Goal: Task Accomplishment & Management: Complete application form

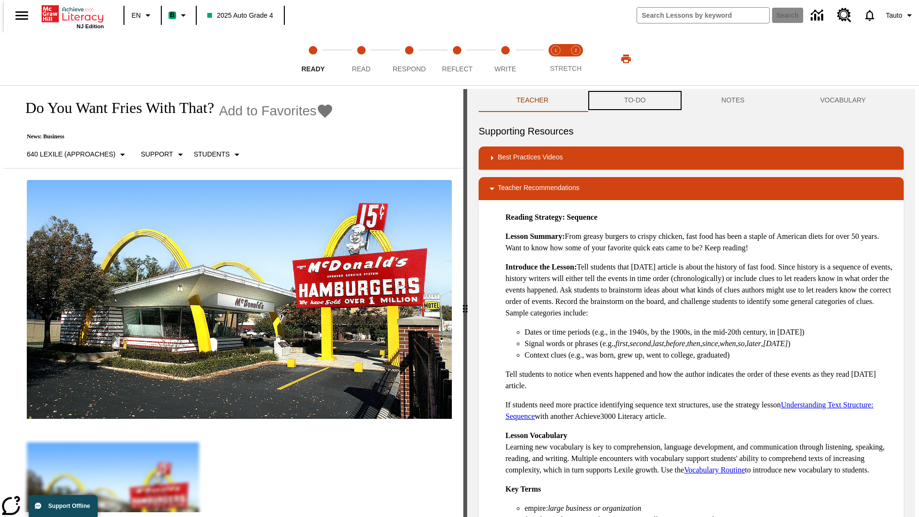
click at [634, 101] on button "TO-DO" at bounding box center [634, 100] width 97 height 23
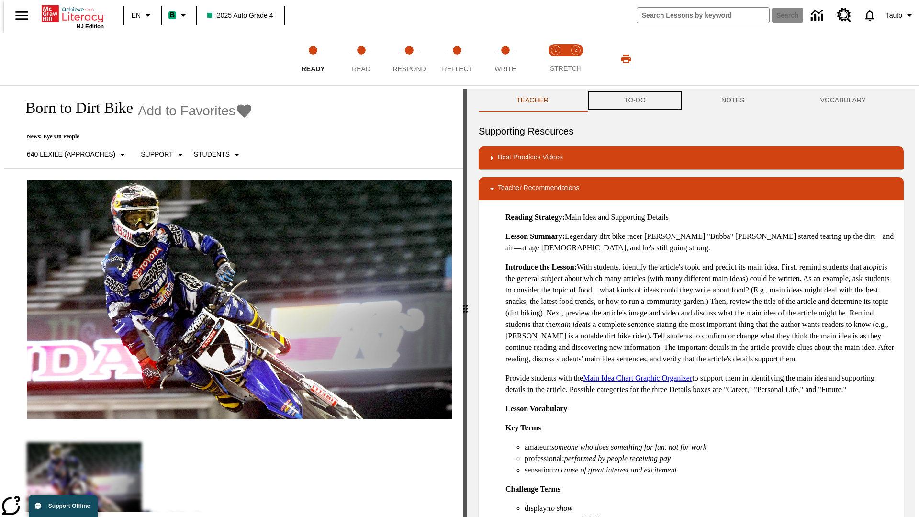
click at [634, 101] on button "TO-DO" at bounding box center [634, 100] width 97 height 23
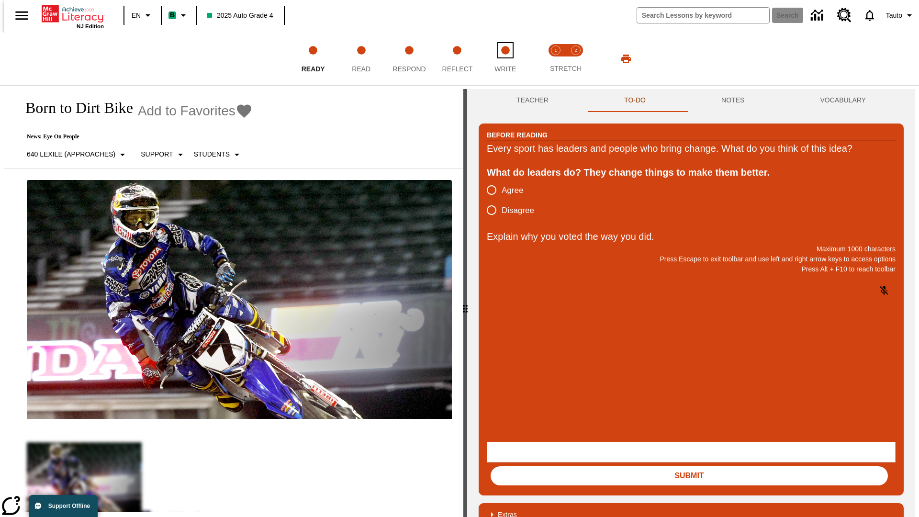
click at [505, 59] on span "Write" at bounding box center [506, 64] width 22 height 17
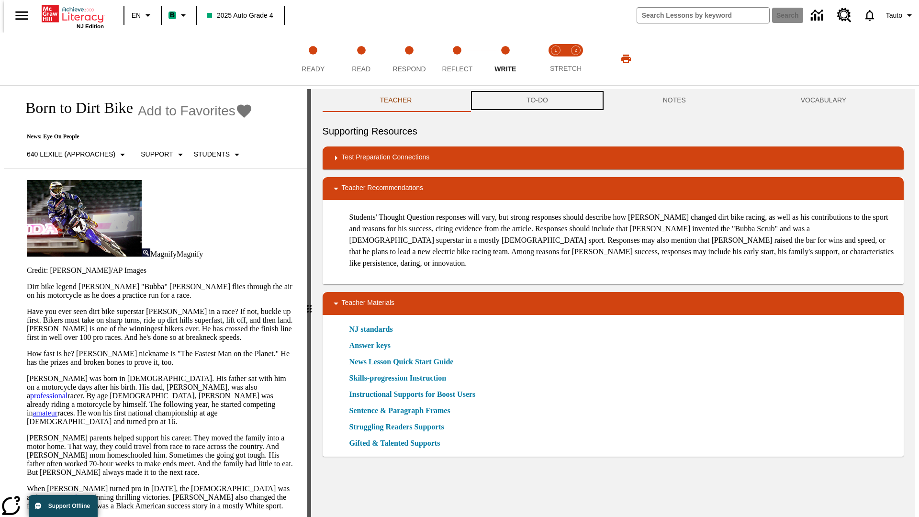
scroll to position [0, 0]
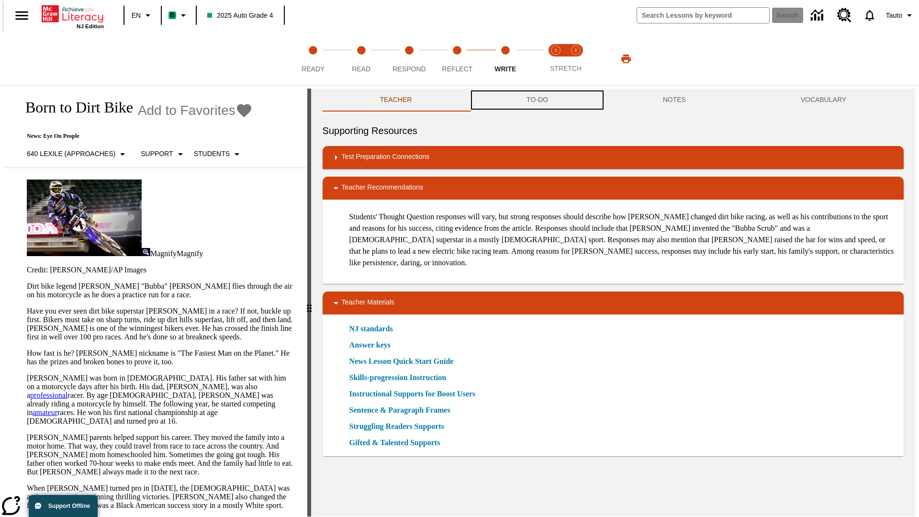
click at [537, 101] on button "TO-DO" at bounding box center [537, 100] width 136 height 23
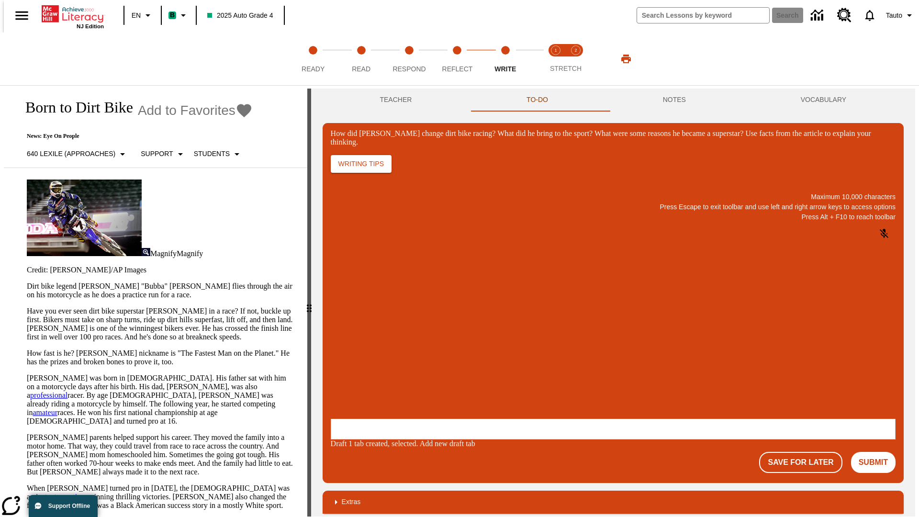
scroll to position [0, 0]
click at [806, 452] on button "Save For Later" at bounding box center [800, 462] width 83 height 21
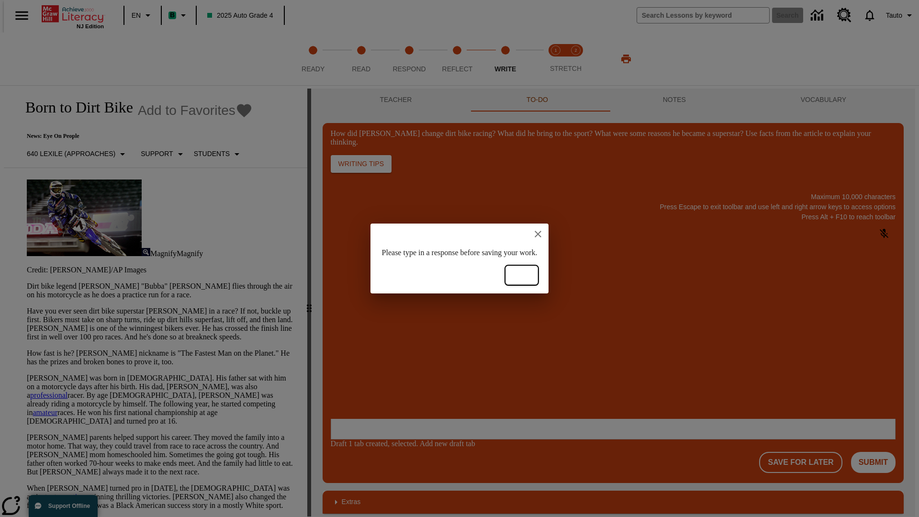
click at [537, 275] on button "Ok" at bounding box center [521, 276] width 31 height 18
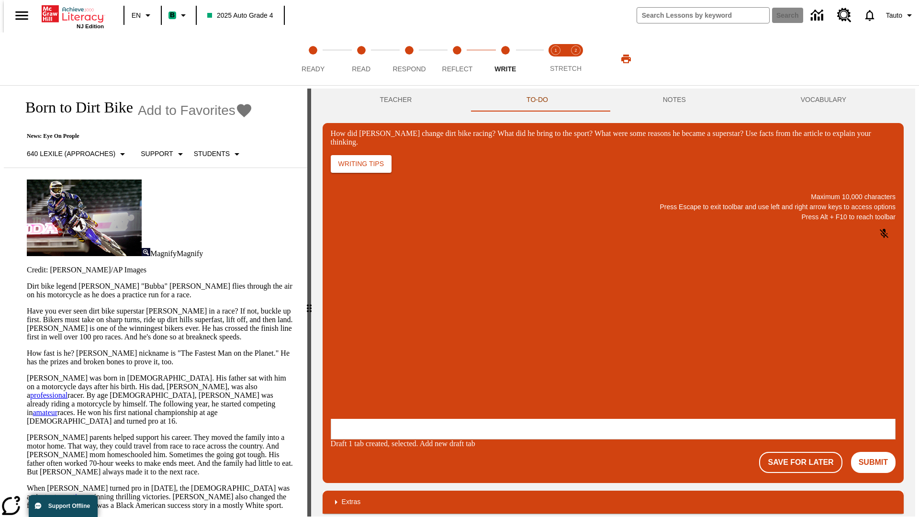
click at [470, 358] on p "How did Stewart change dirt bike racing? What did he bring to the sport? What w…" at bounding box center [402, 356] width 136 height 9
click at [806, 452] on button "Save For Later" at bounding box center [800, 462] width 83 height 21
